Goal: Communication & Community: Answer question/provide support

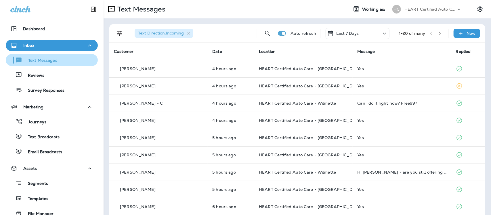
click at [36, 61] on p "Text Messages" at bounding box center [39, 60] width 35 height 5
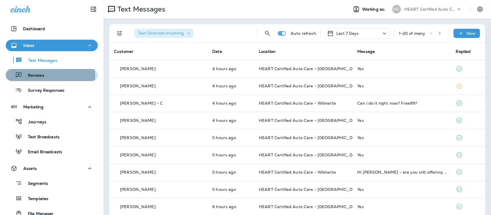
click at [35, 76] on p "Reviews" at bounding box center [33, 75] width 22 height 5
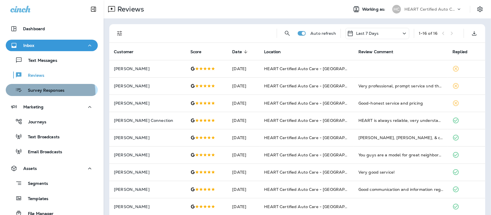
click at [37, 94] on div "Survey Responses" at bounding box center [36, 90] width 56 height 9
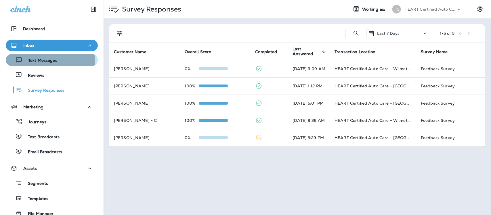
click at [47, 59] on p "Text Messages" at bounding box center [39, 60] width 35 height 5
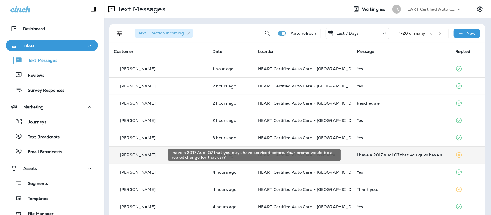
click at [363, 153] on div "I have a 2017 Audi Q7 that you guys have serviced before. Your promo would be a…" at bounding box center [402, 155] width 90 height 5
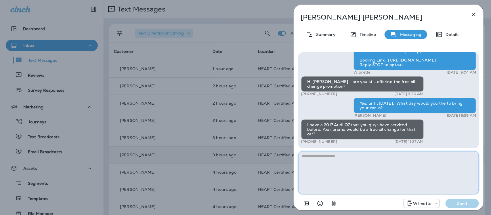
click at [325, 159] on textarea at bounding box center [389, 172] width 181 height 43
type textarea "*"
type textarea "**********"
click at [461, 204] on p "Send" at bounding box center [463, 203] width 24 height 5
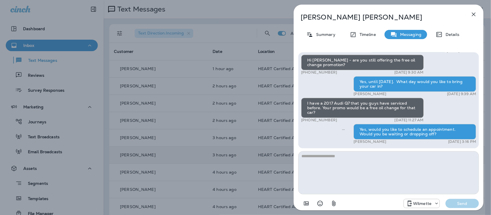
click at [474, 13] on icon "button" at bounding box center [474, 14] width 7 height 7
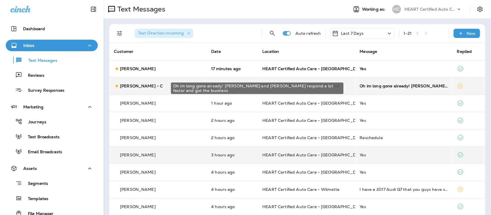
click at [381, 85] on div "Oh im long gone already! [PERSON_NAME] and [PERSON_NAME] respond a lot faster a…" at bounding box center [404, 86] width 88 height 5
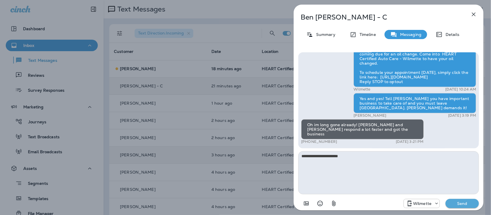
type textarea "**********"
click at [469, 200] on button "Send" at bounding box center [462, 203] width 33 height 9
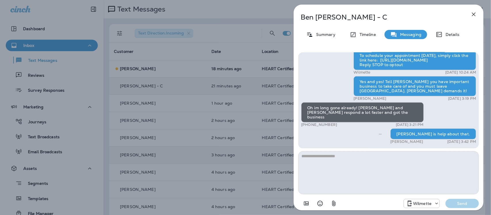
click at [476, 13] on icon "button" at bounding box center [474, 14] width 7 height 7
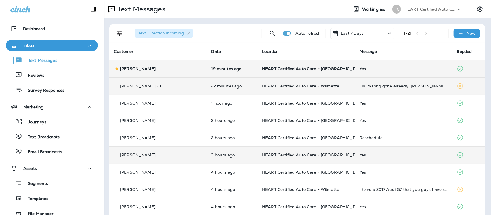
click at [337, 69] on p "HEART Certified Auto Care - [GEOGRAPHIC_DATA]" at bounding box center [306, 69] width 88 height 5
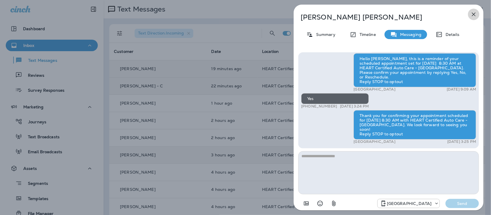
click at [475, 14] on icon "button" at bounding box center [474, 14] width 7 height 7
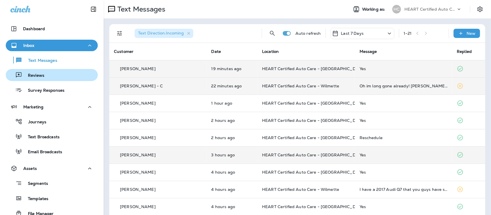
click at [28, 74] on p "Reviews" at bounding box center [33, 75] width 22 height 5
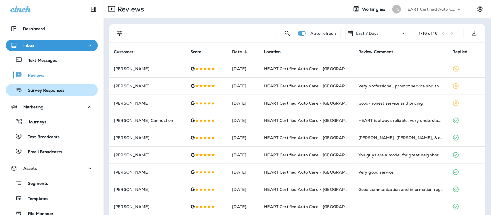
click at [43, 88] on p "Survey Responses" at bounding box center [43, 90] width 42 height 5
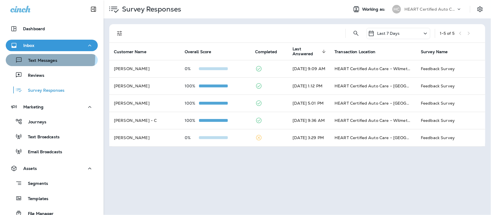
click at [41, 58] on p "Text Messages" at bounding box center [39, 60] width 35 height 5
